Goal: Task Accomplishment & Management: Manage account settings

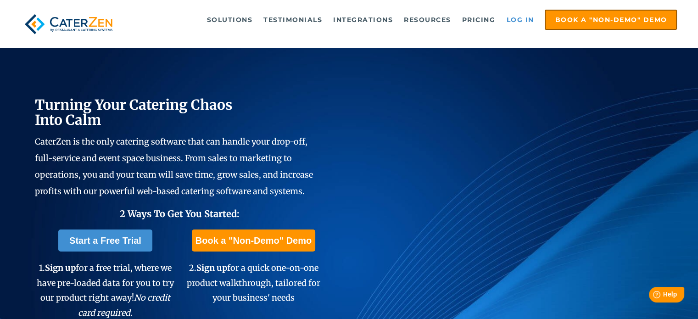
click at [527, 17] on link "Log in" at bounding box center [519, 20] width 37 height 18
click at [518, 19] on link "Log in" at bounding box center [519, 20] width 37 height 18
